Goal: Task Accomplishment & Management: Use online tool/utility

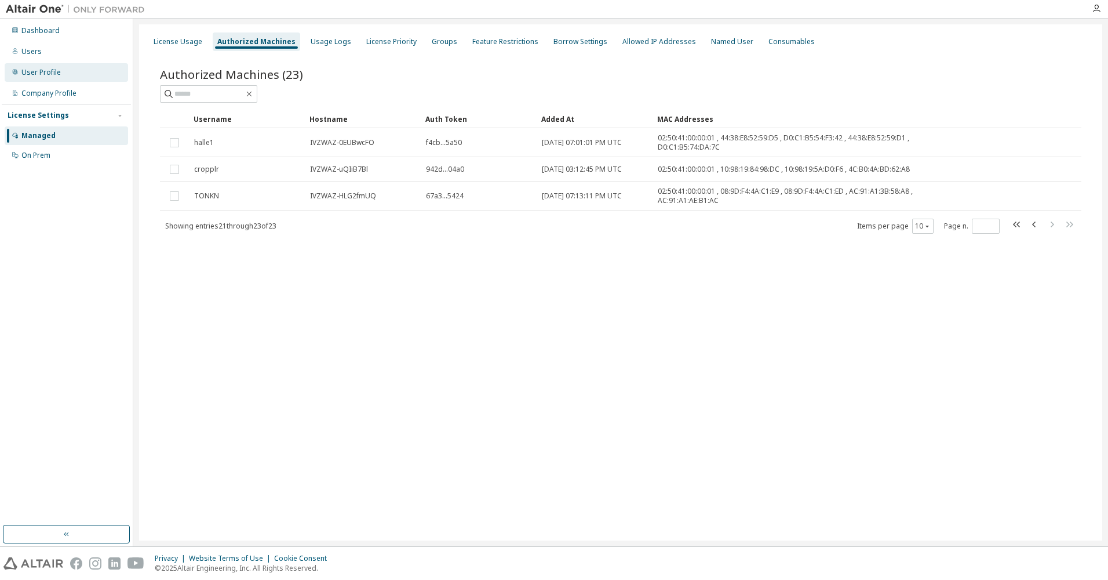
click at [30, 73] on div "User Profile" at bounding box center [40, 72] width 39 height 9
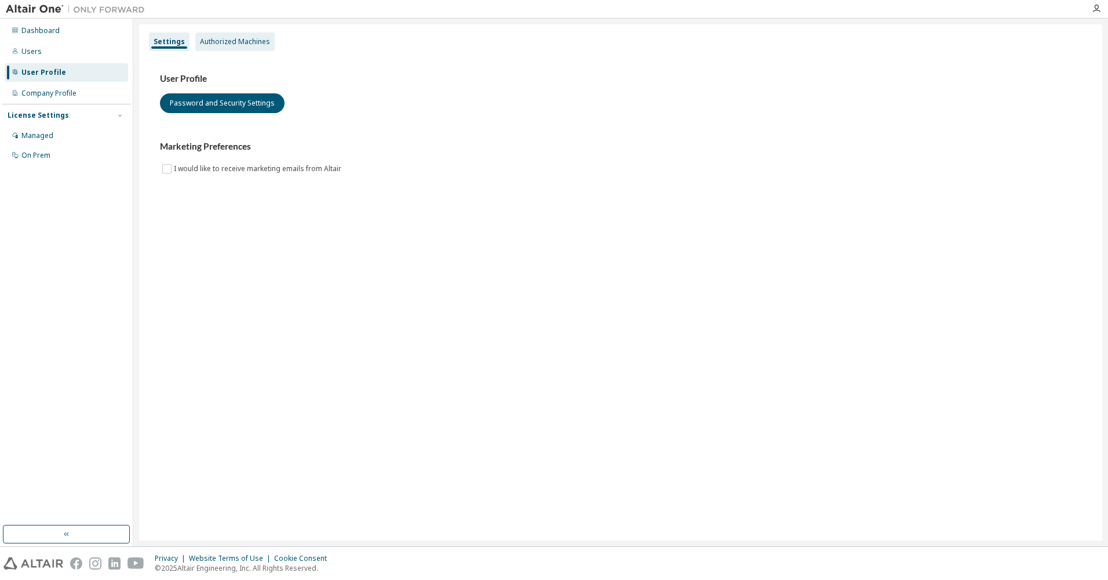
click at [237, 36] on div "Authorized Machines" at bounding box center [234, 41] width 79 height 19
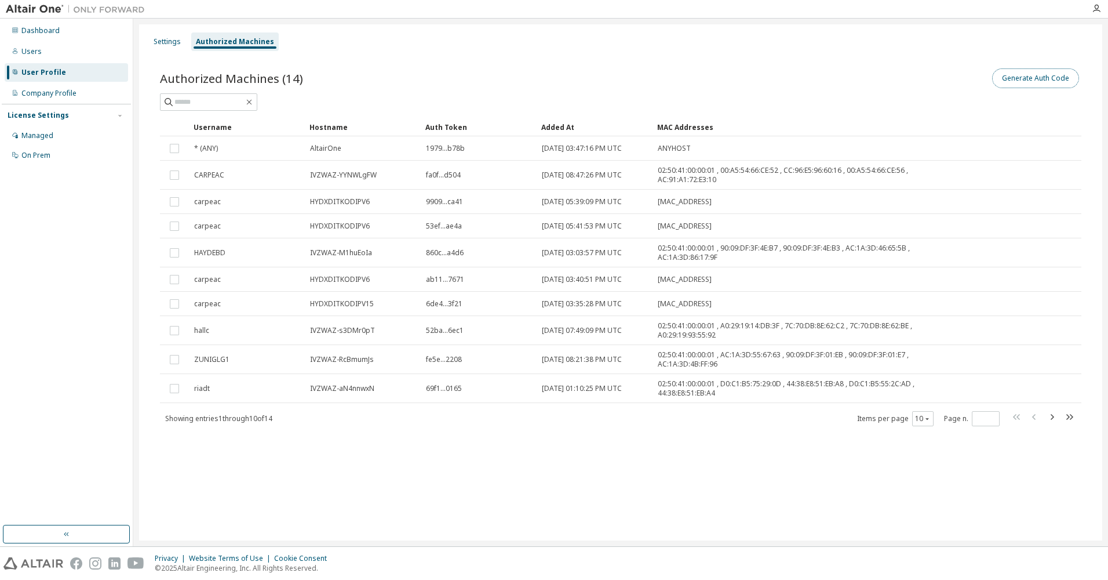
click at [1032, 78] on button "Generate Auth Code" at bounding box center [1036, 78] width 87 height 20
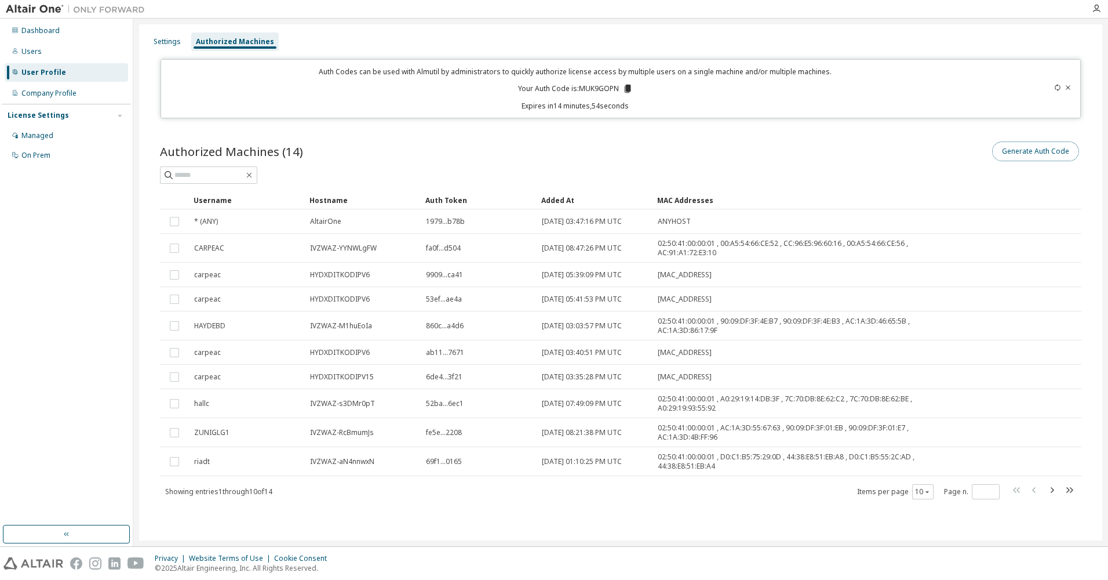
click at [1028, 154] on button "Generate Auth Code" at bounding box center [1036, 151] width 87 height 20
click at [628, 88] on icon at bounding box center [627, 89] width 6 height 8
click at [1068, 487] on icon "button" at bounding box center [1070, 490] width 14 height 14
type input "*"
